Goal: Navigation & Orientation: Find specific page/section

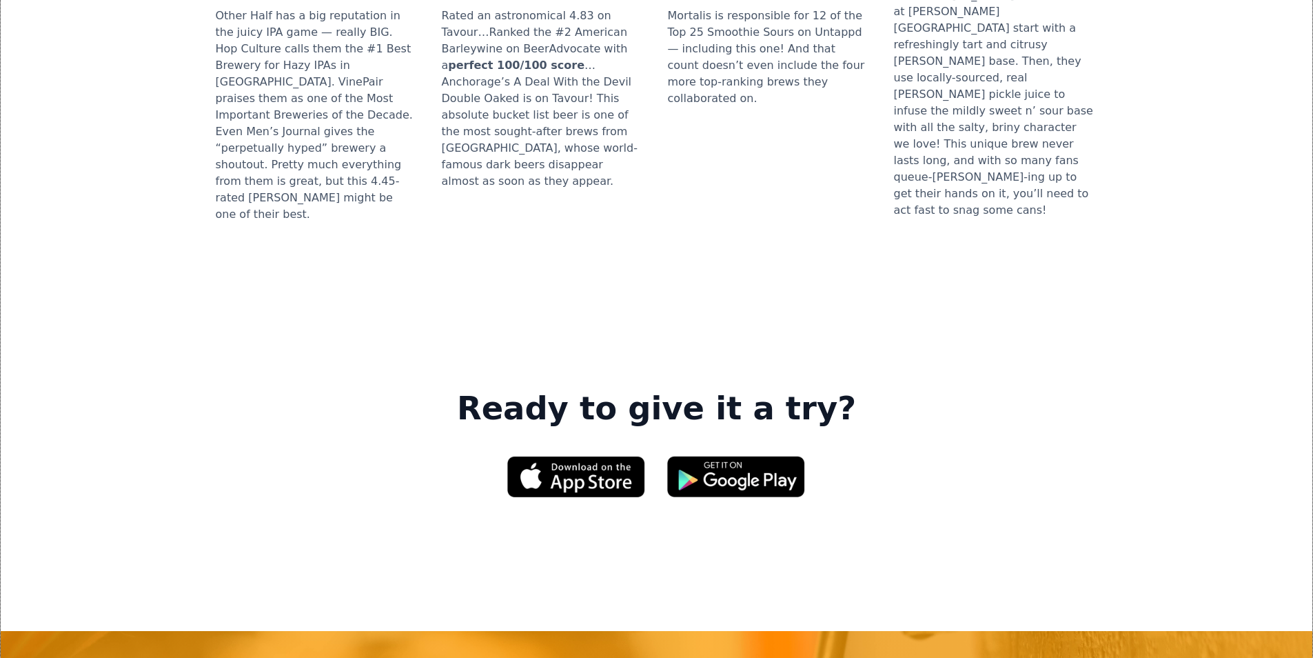
scroll to position [1930, 0]
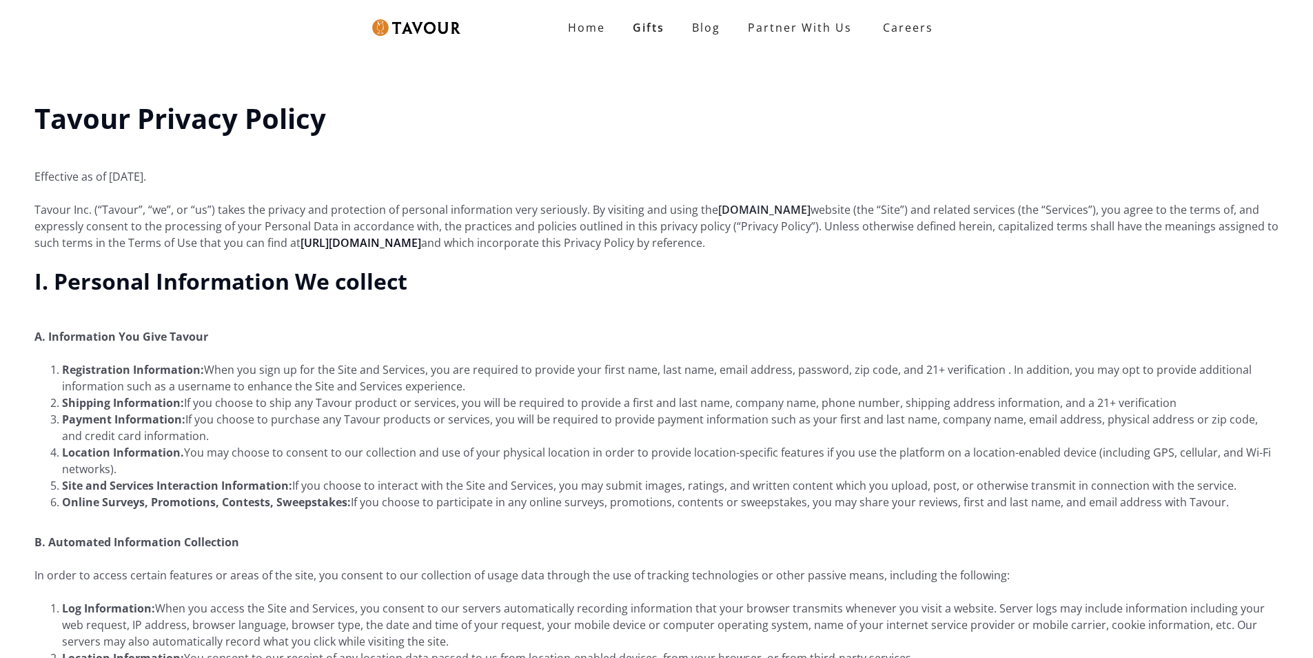
click at [722, 211] on link "Tavour.com" at bounding box center [764, 209] width 92 height 15
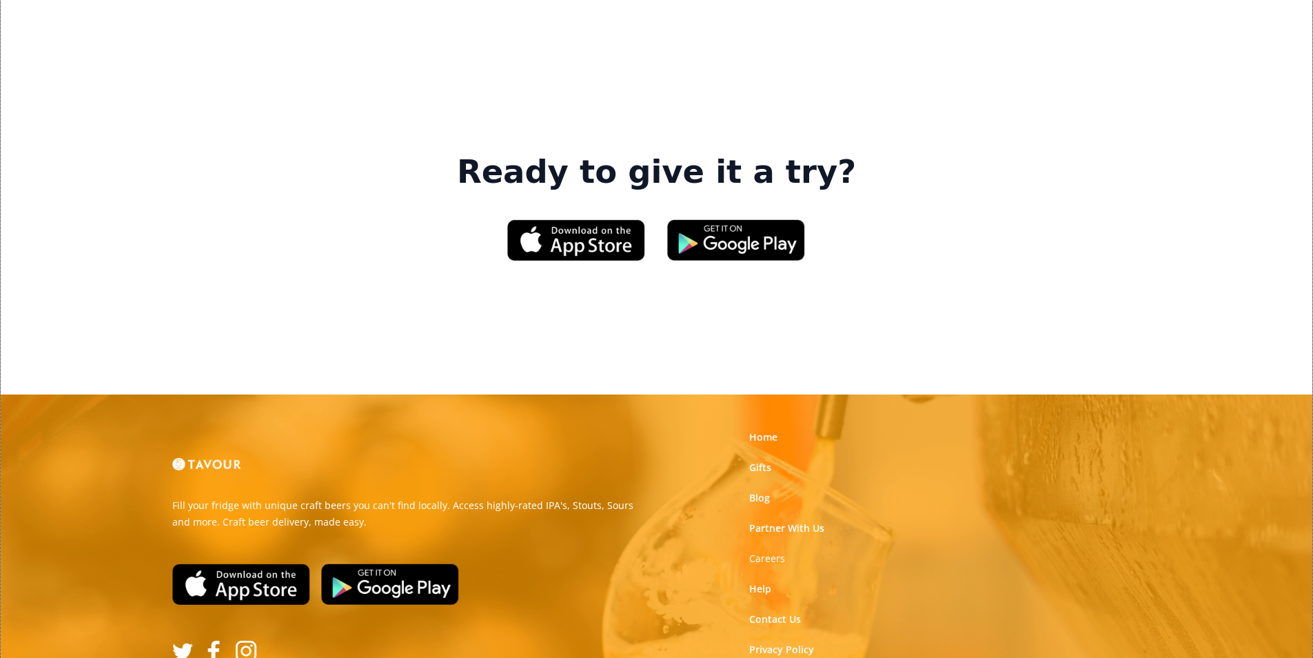
scroll to position [2086, 0]
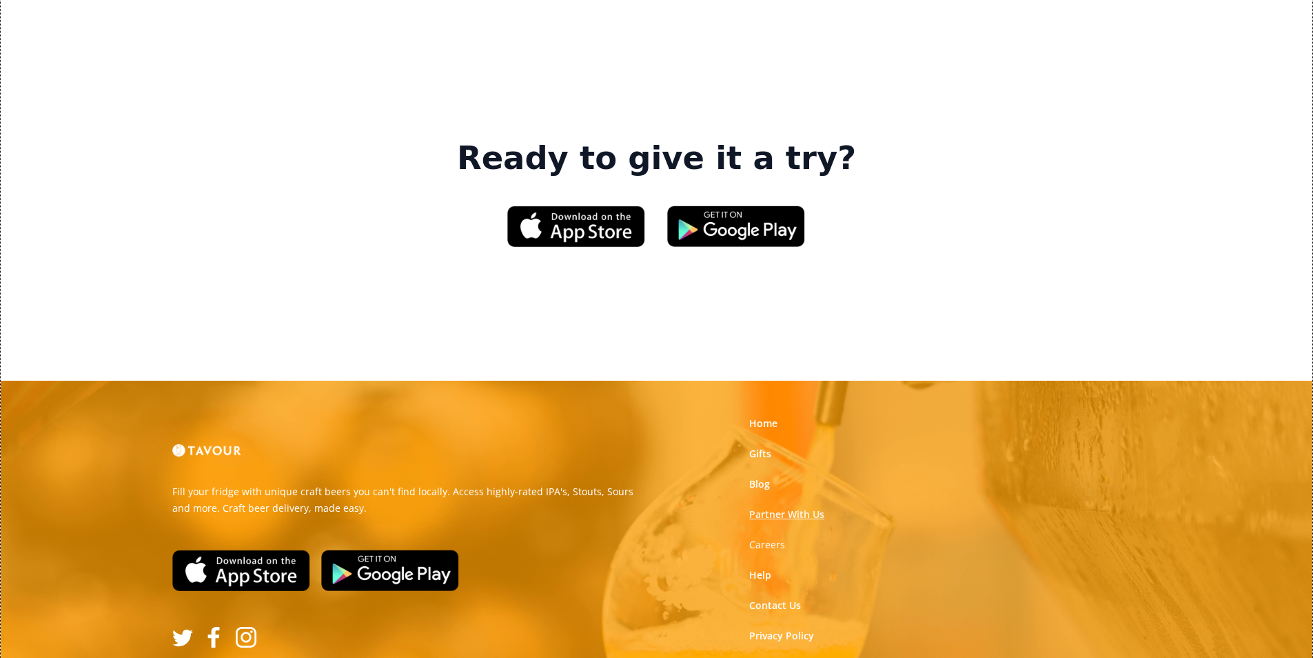
click at [807, 507] on link "Partner With Us" at bounding box center [786, 514] width 75 height 14
